Goal: Transaction & Acquisition: Obtain resource

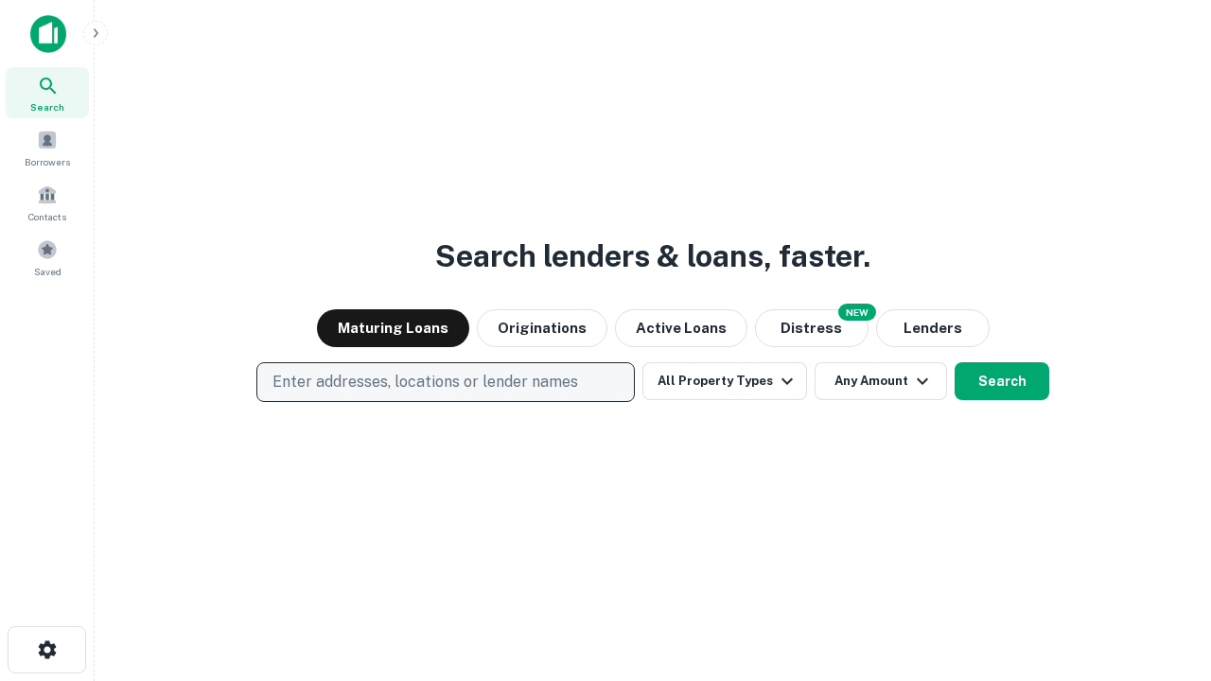
click at [445, 382] on p "Enter addresses, locations or lender names" at bounding box center [425, 382] width 306 height 23
type input "**********"
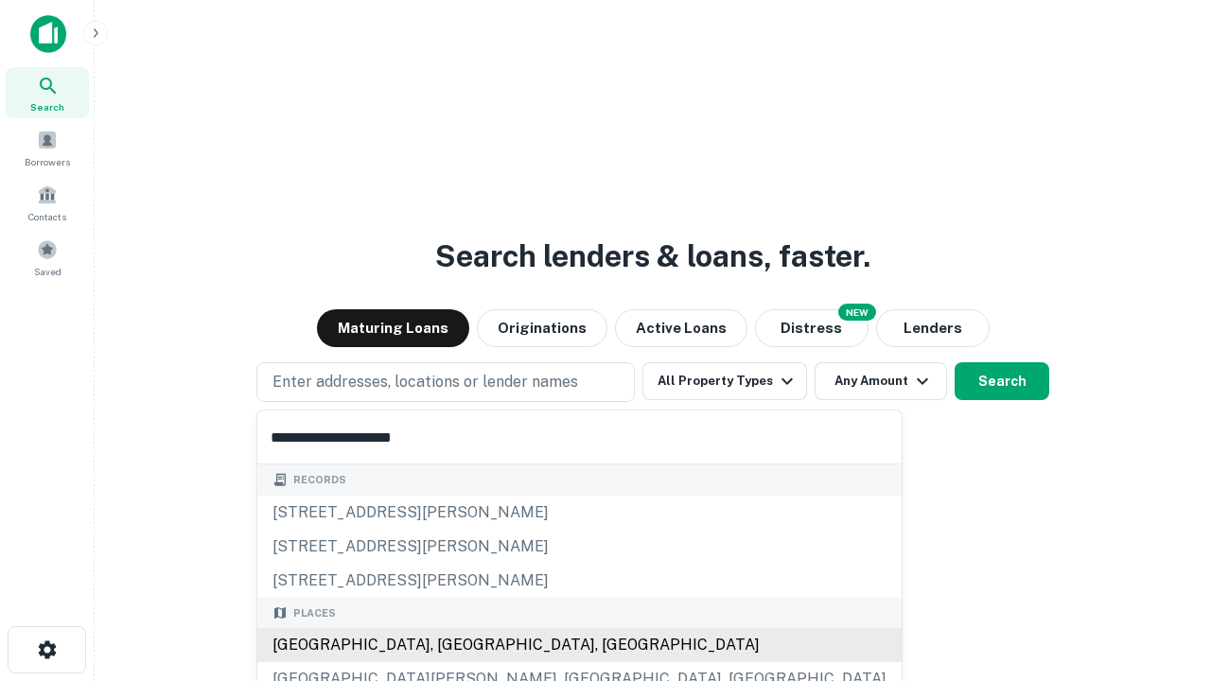
click at [452, 645] on div "Santa Monica, CA, USA" at bounding box center [579, 645] width 644 height 34
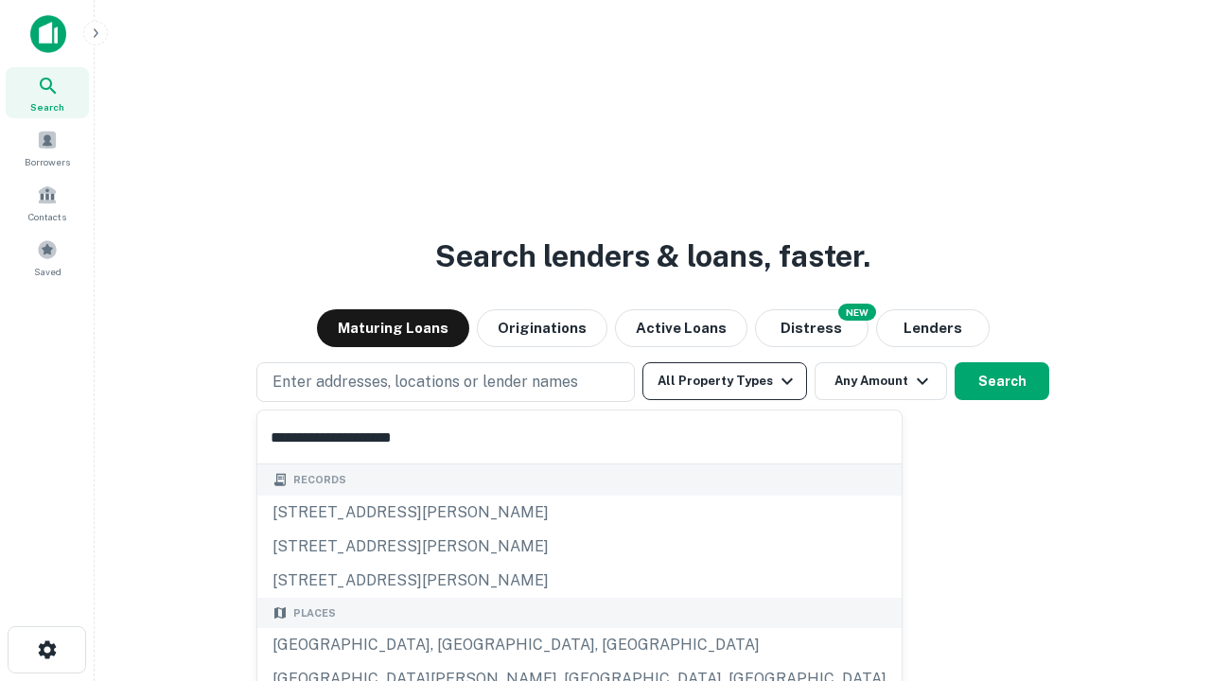
click at [725, 381] on button "All Property Types" at bounding box center [724, 381] width 165 height 38
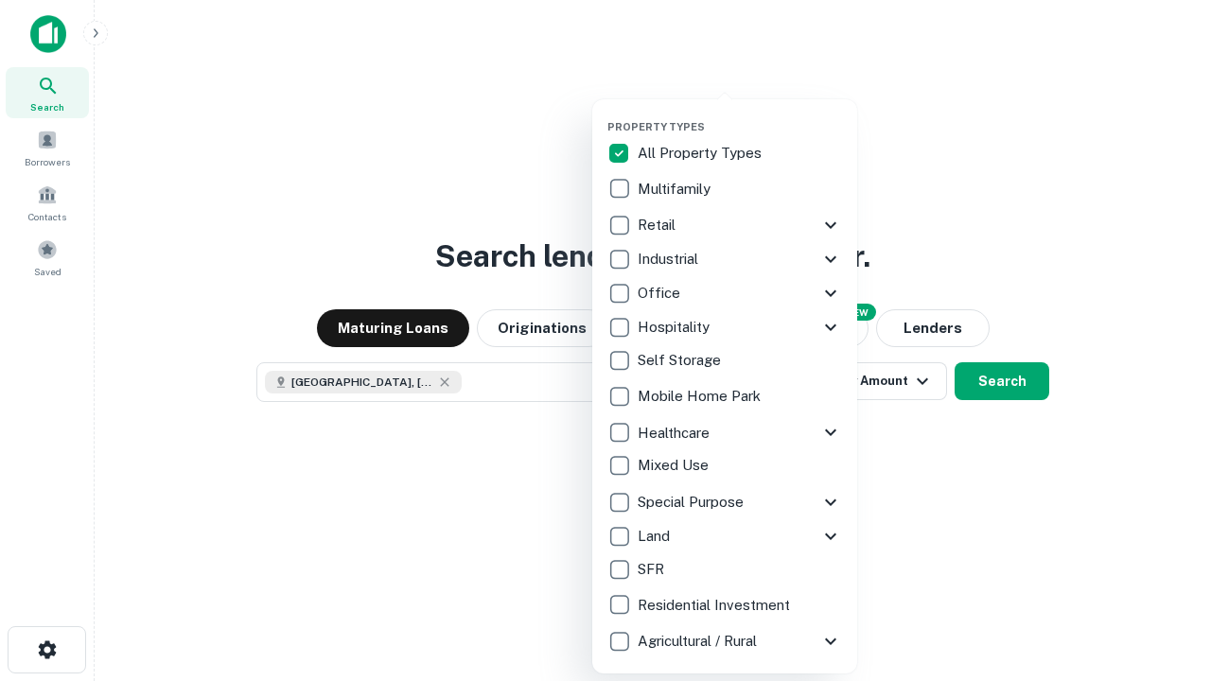
click at [740, 114] on button "button" at bounding box center [739, 114] width 265 height 1
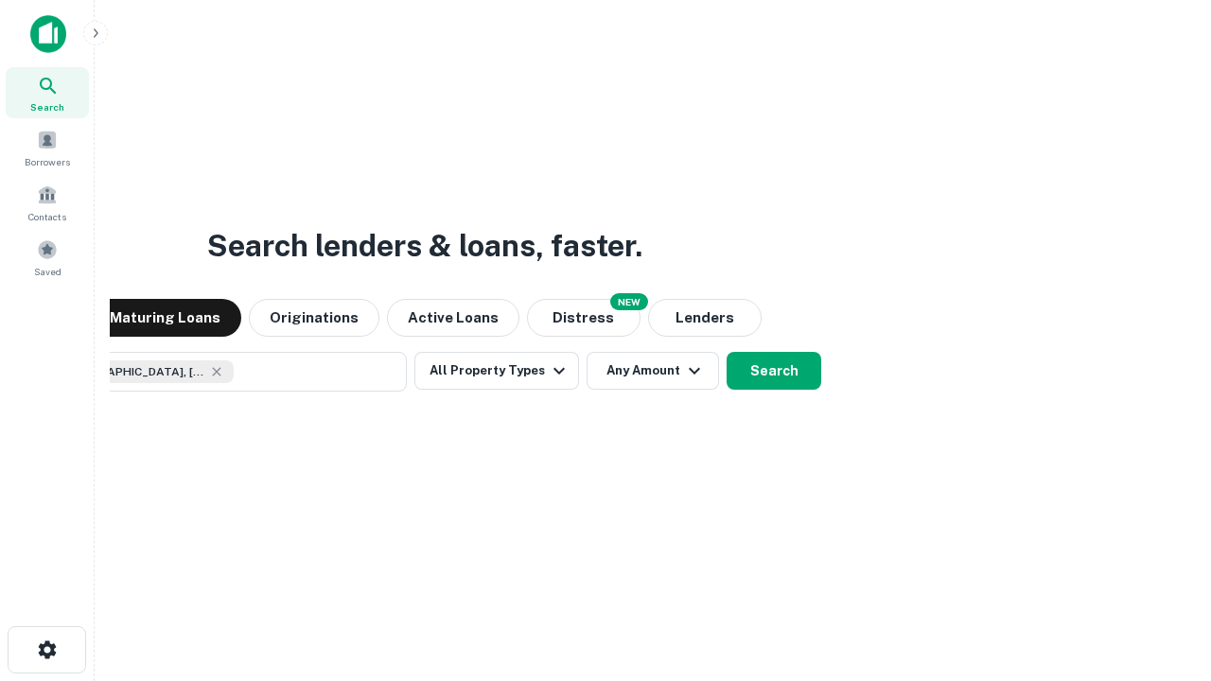
scroll to position [30, 0]
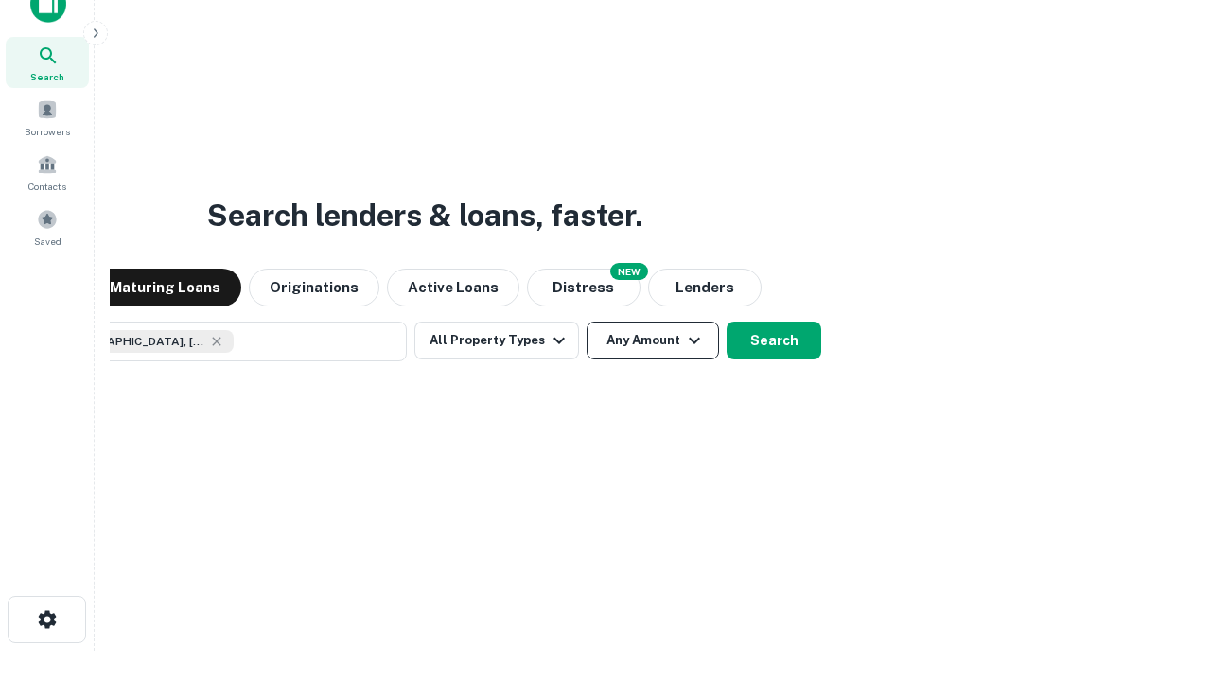
click at [587, 322] on button "Any Amount" at bounding box center [653, 341] width 132 height 38
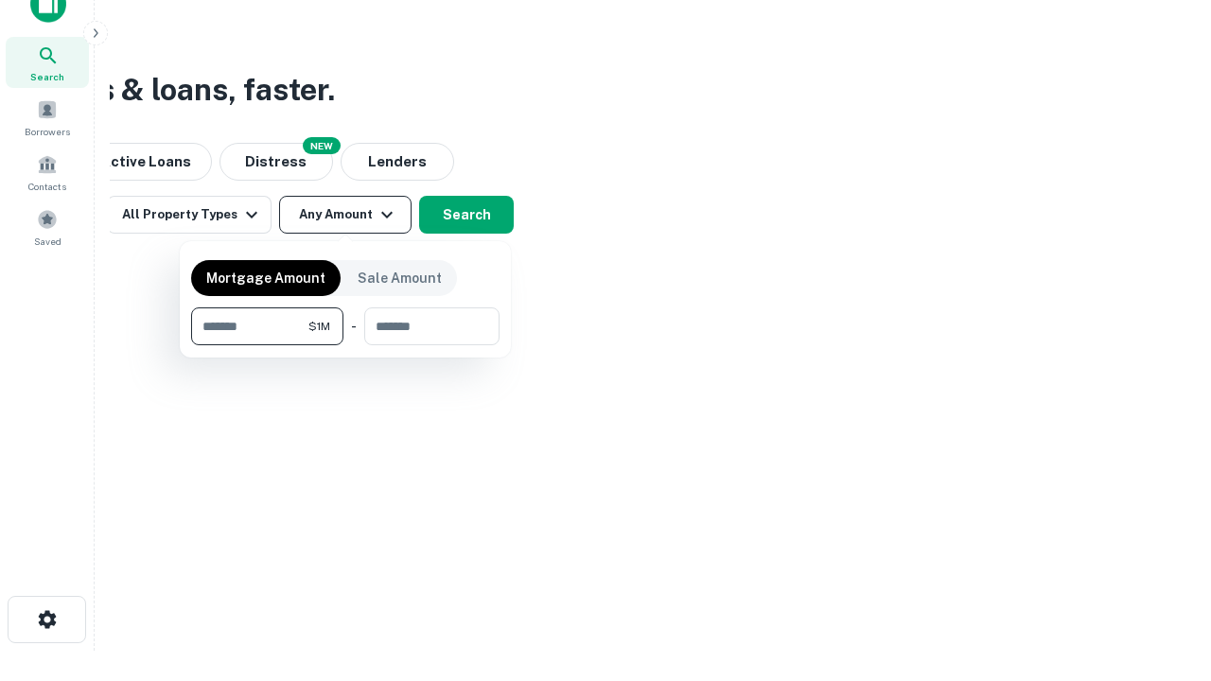
type input "*******"
click at [345, 345] on button "button" at bounding box center [345, 345] width 308 height 1
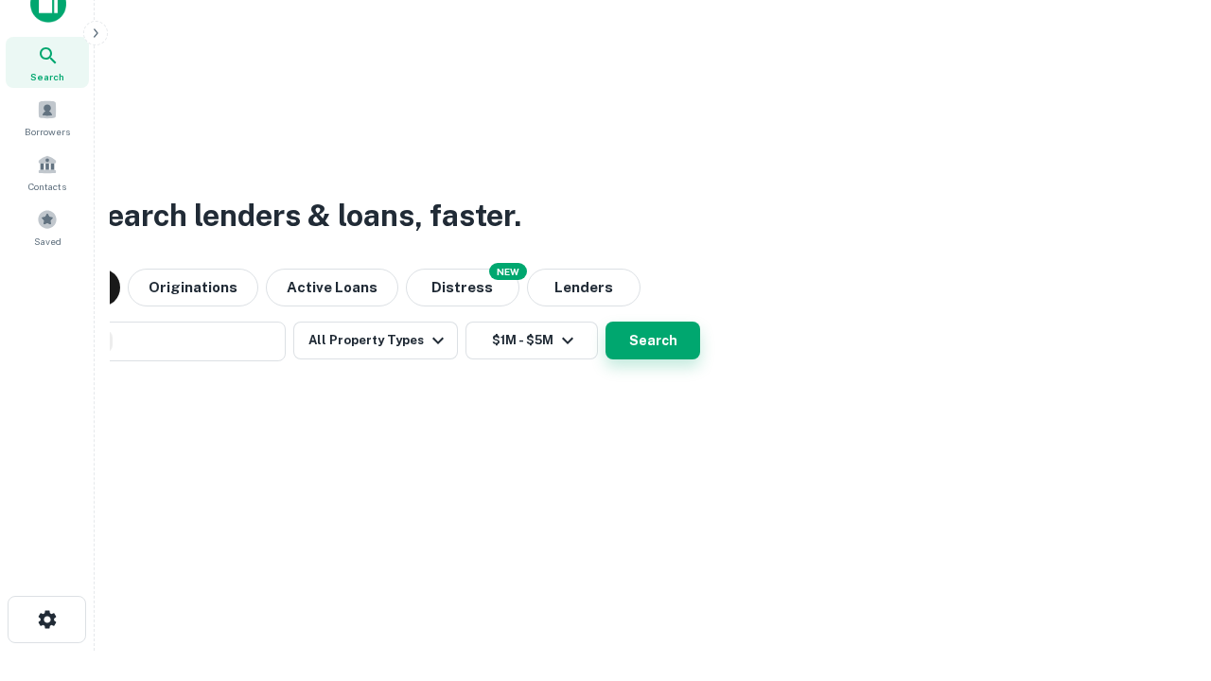
click at [605, 322] on button "Search" at bounding box center [652, 341] width 95 height 38
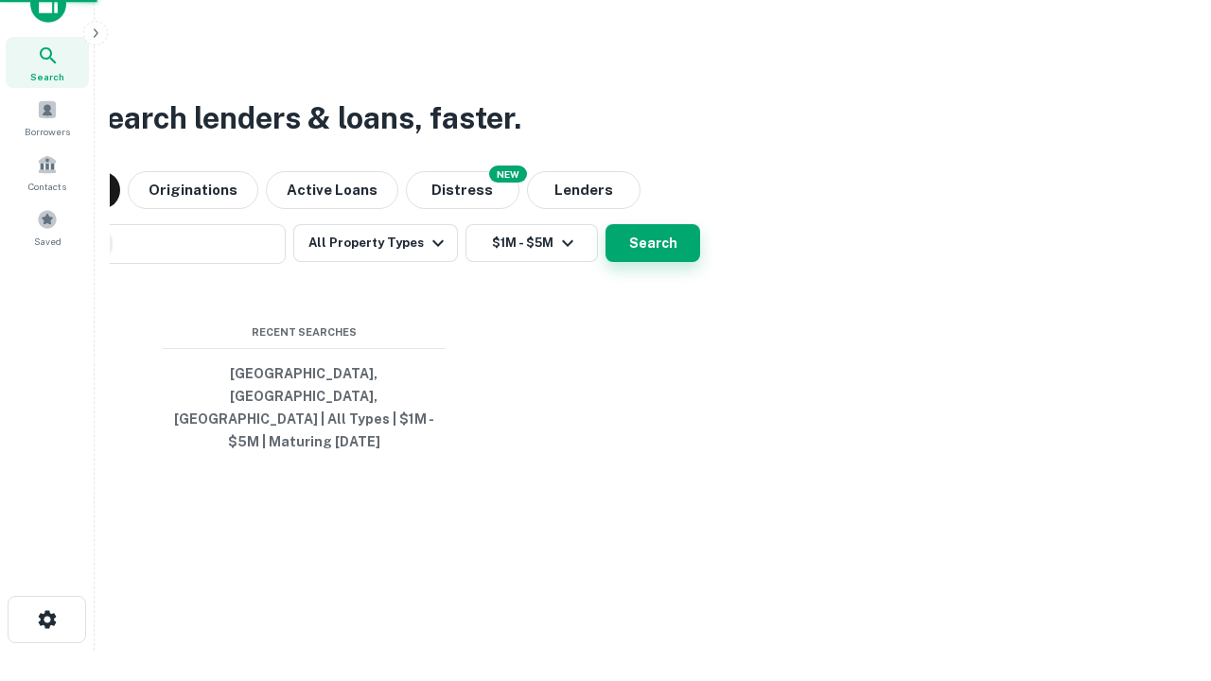
scroll to position [61, 535]
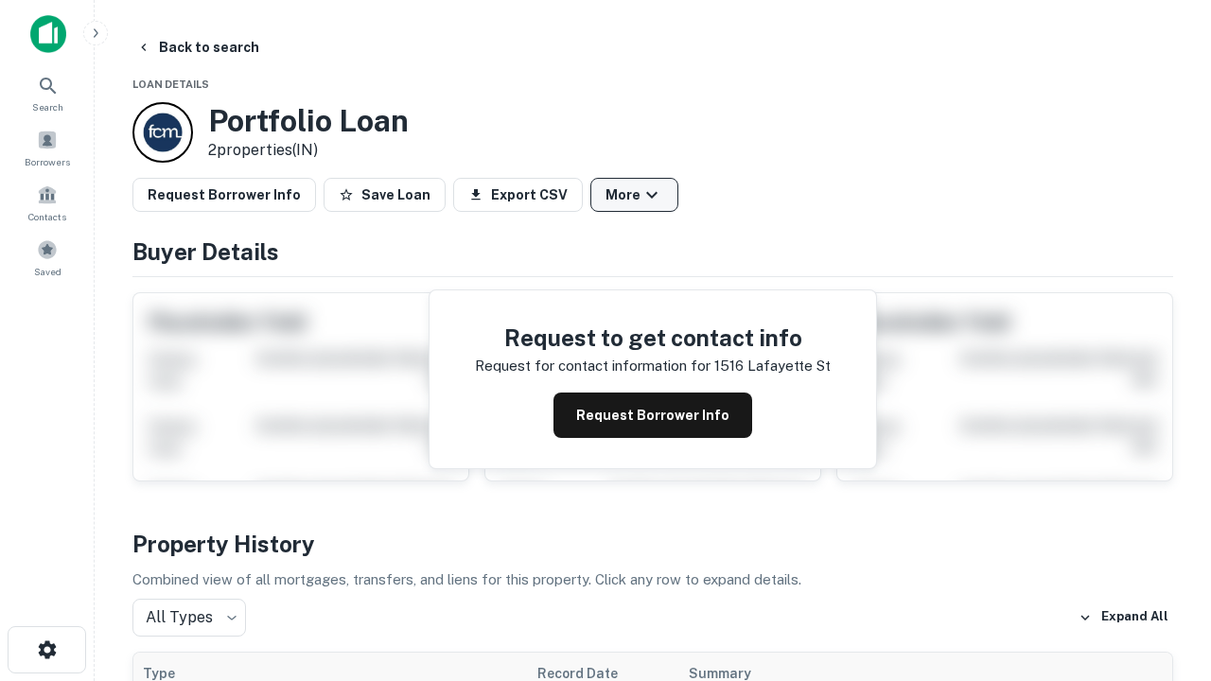
click at [634, 195] on button "More" at bounding box center [634, 195] width 88 height 34
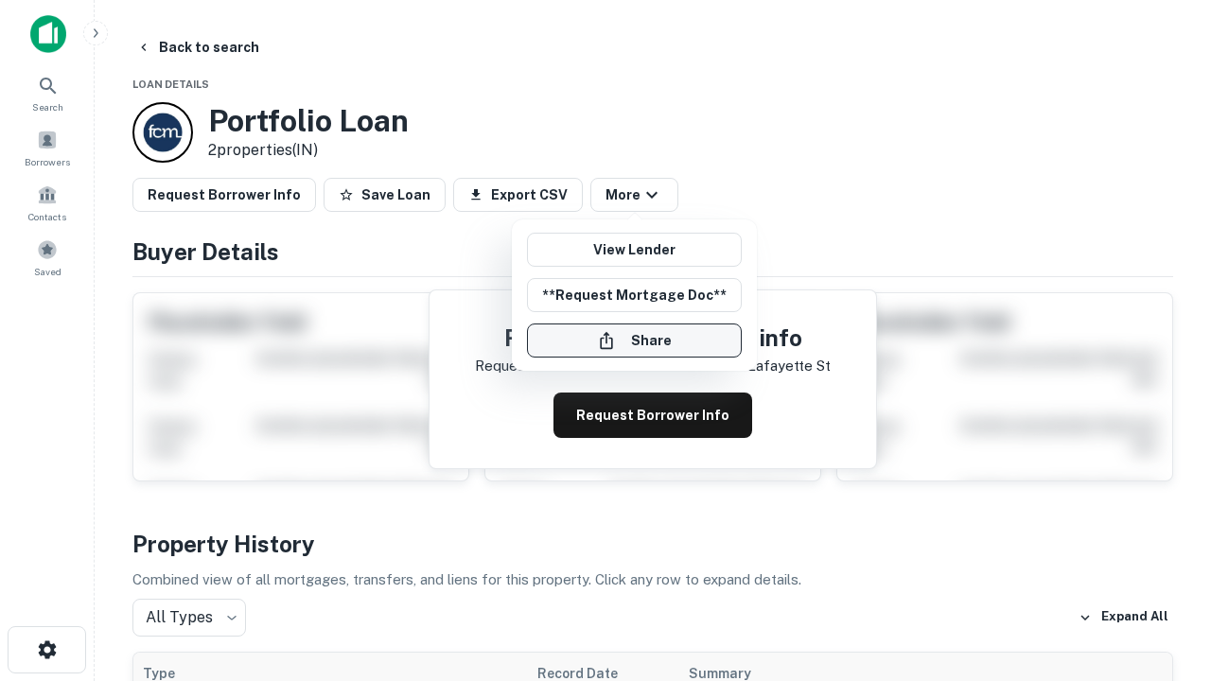
click at [634, 341] on button "Share" at bounding box center [634, 341] width 215 height 34
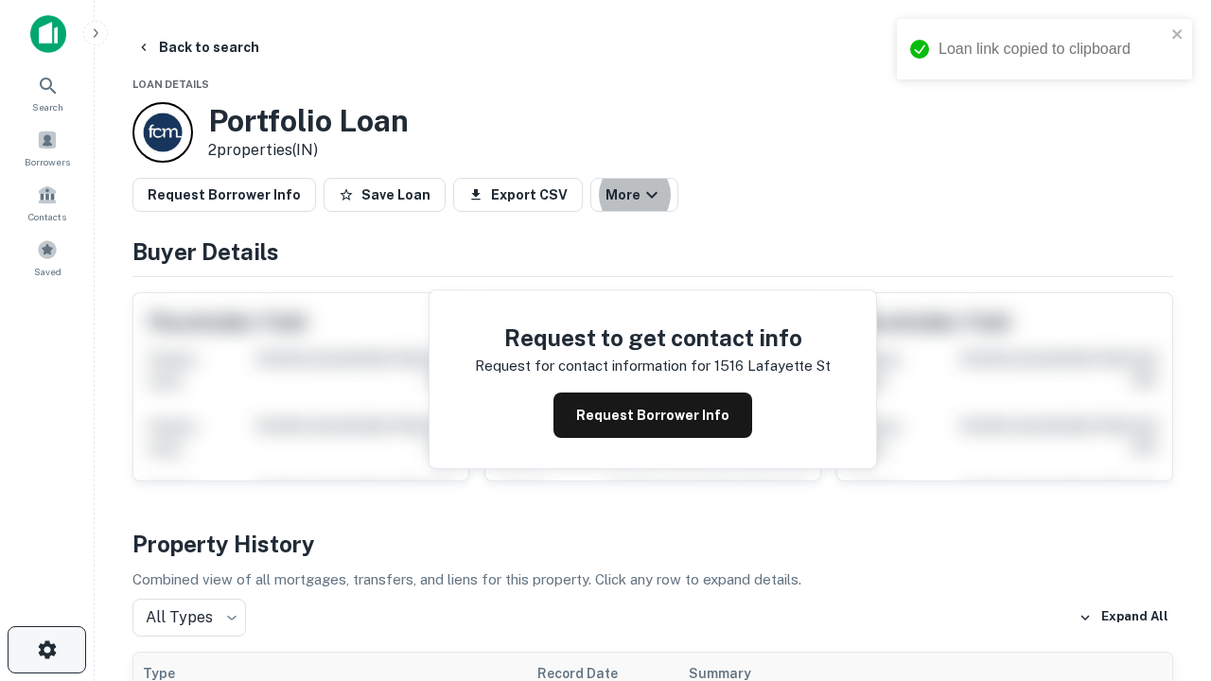
click at [46, 650] on icon "button" at bounding box center [47, 650] width 23 height 23
